Goal: Task Accomplishment & Management: Manage account settings

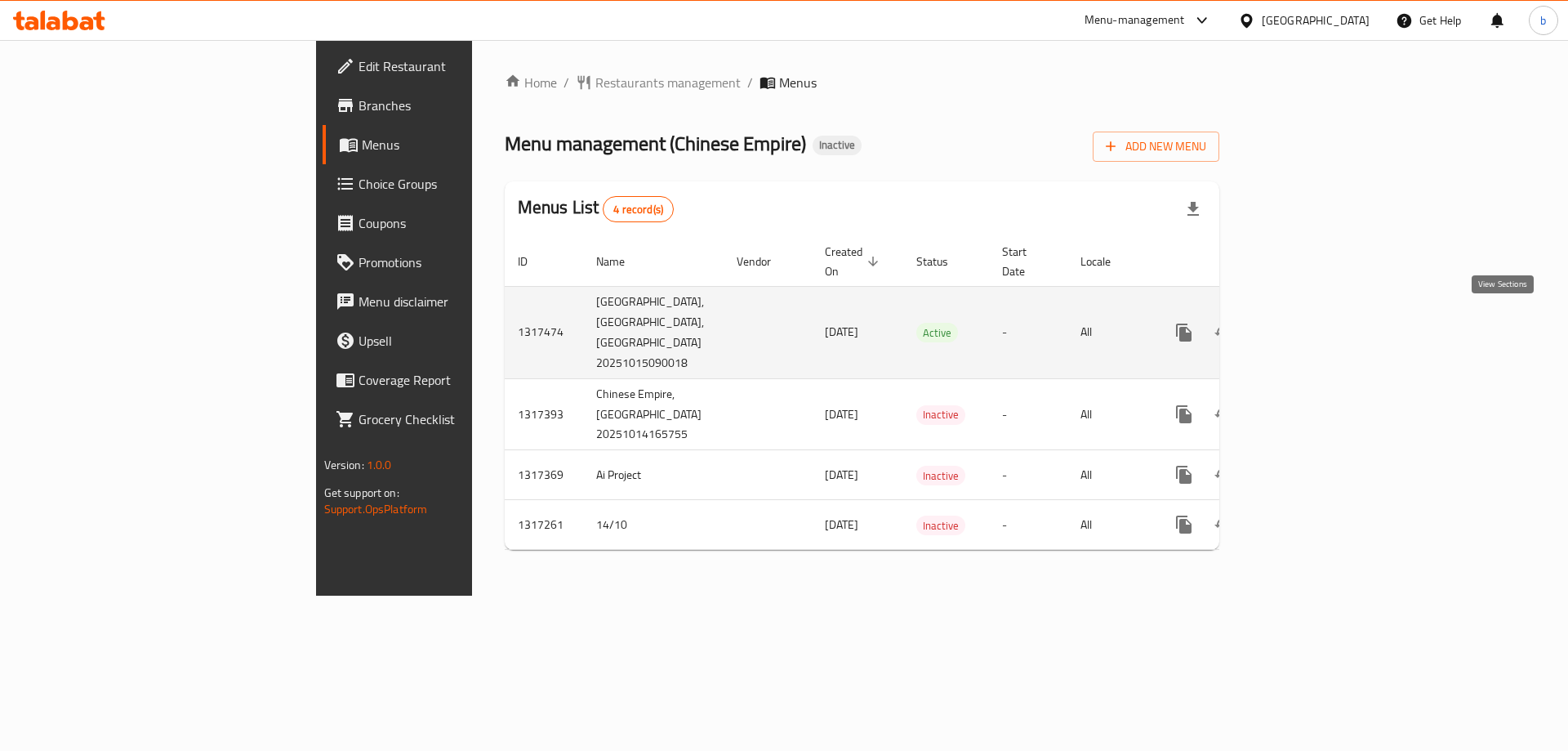
click at [1311, 325] on icon "enhanced table" at bounding box center [1301, 332] width 19 height 19
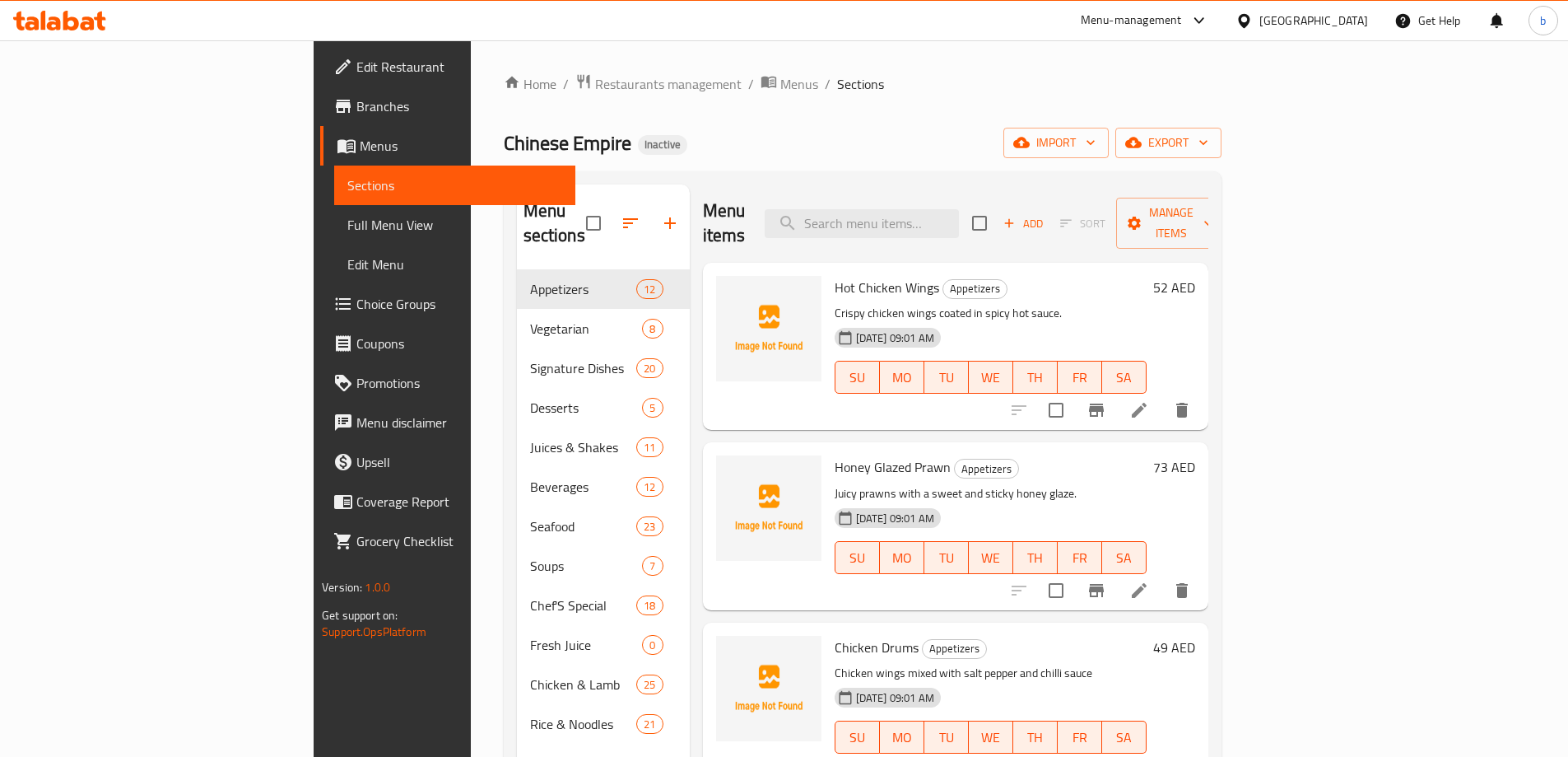
click at [320, 95] on link "Branches" at bounding box center [447, 106] width 255 height 40
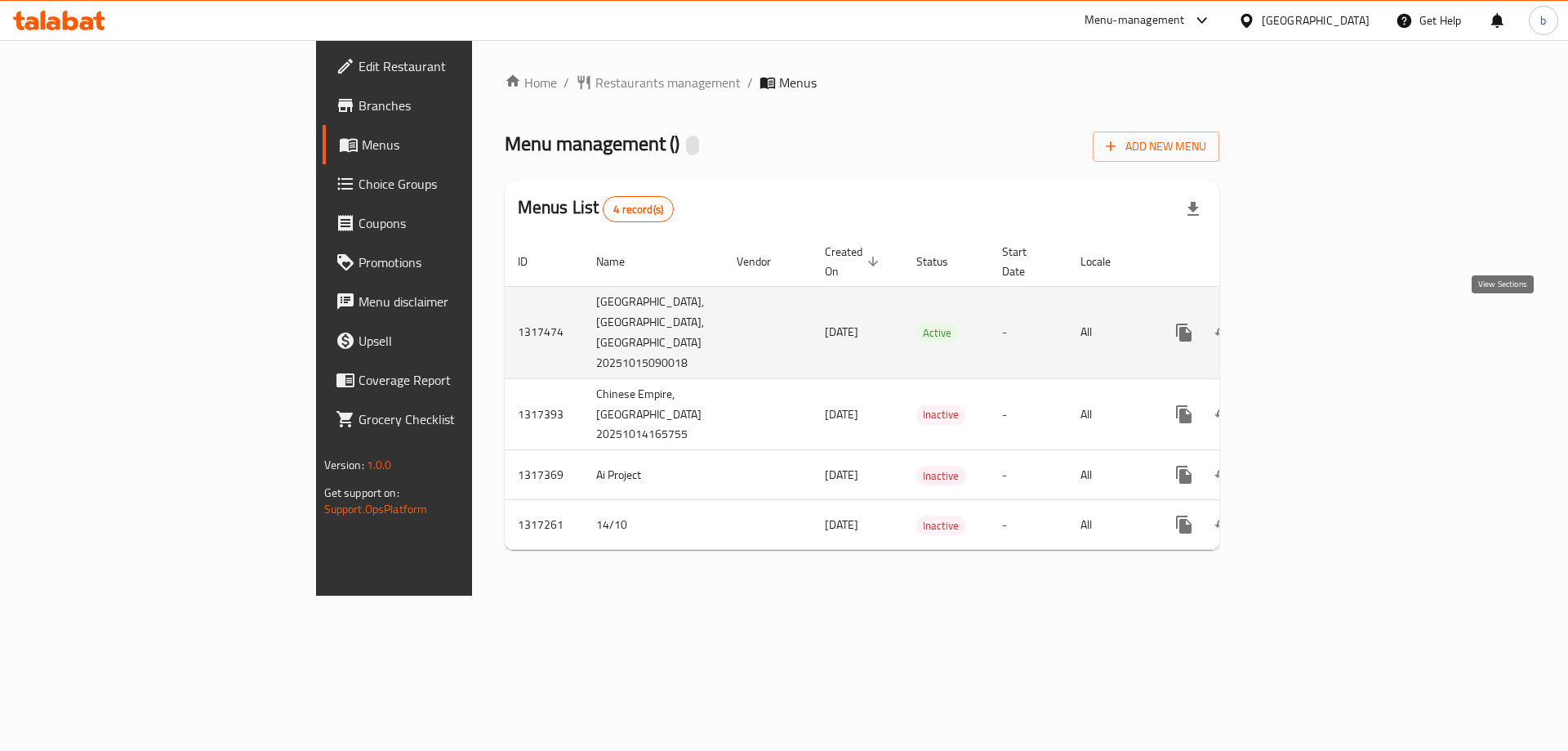
click at [1311, 323] on icon "enhanced table" at bounding box center [1301, 332] width 19 height 19
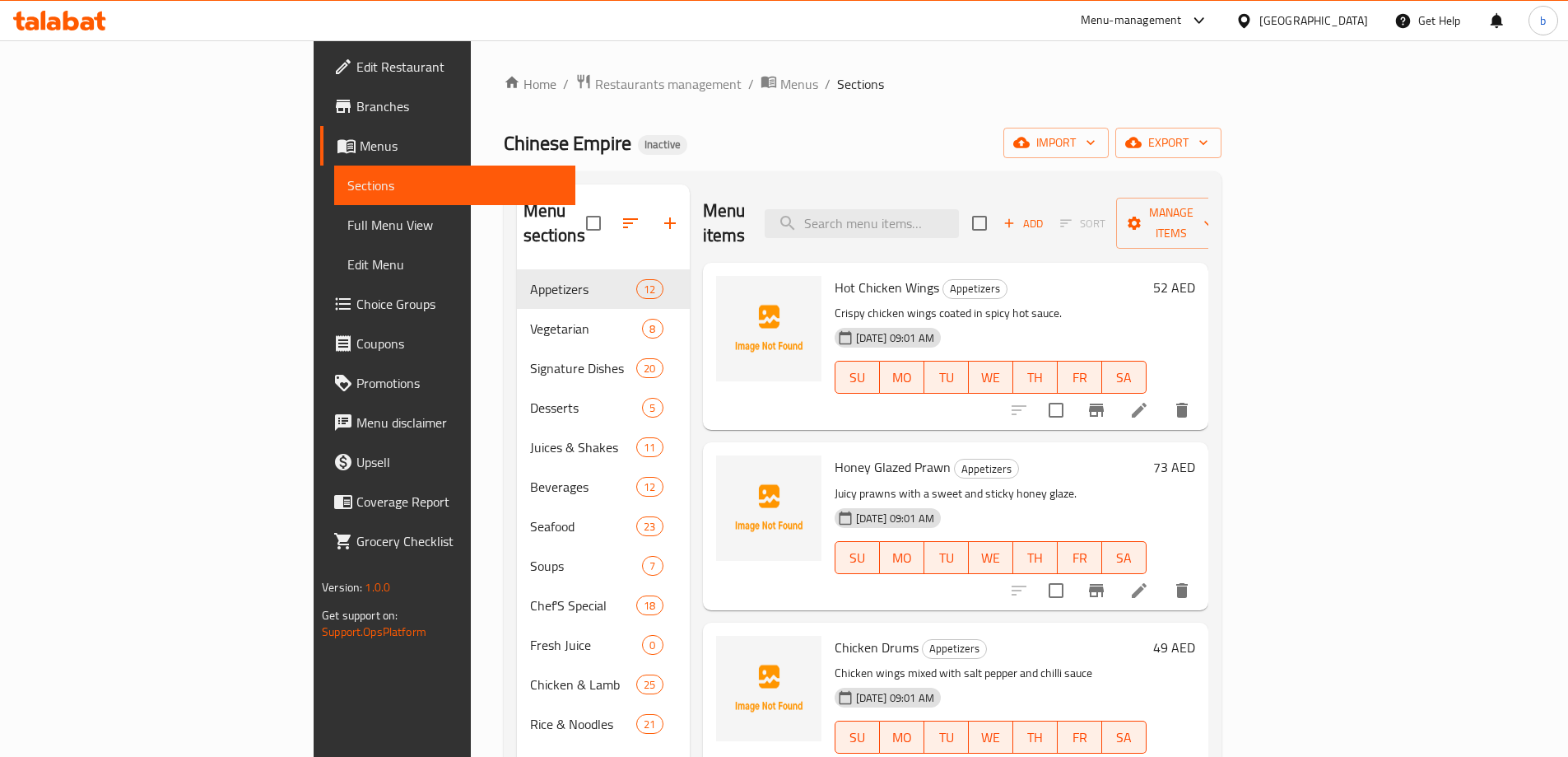
click at [761, 100] on div "Home / Restaurants management / Menus / Sections Chinese Empire Inactive import…" at bounding box center [863, 513] width 718 height 881
click at [356, 110] on span "Branches" at bounding box center [459, 105] width 206 height 19
